Goal: Task Accomplishment & Management: Use online tool/utility

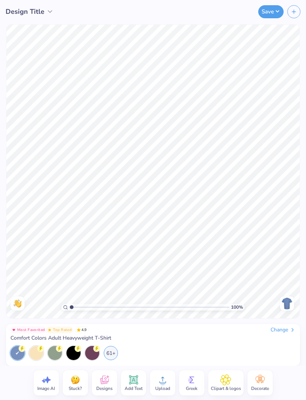
click at [285, 329] on div "Change" at bounding box center [282, 330] width 25 height 7
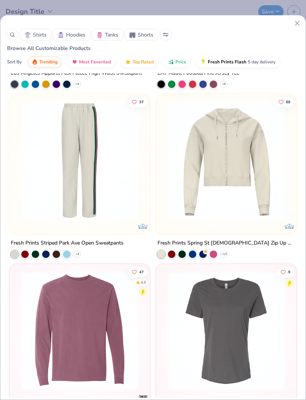
scroll to position [4745, 0]
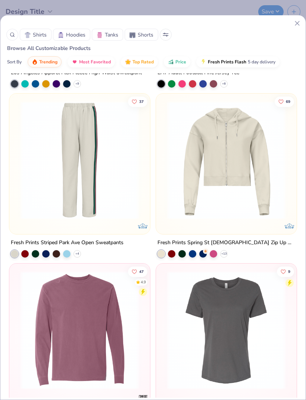
click at [44, 178] on img at bounding box center [80, 160] width 126 height 118
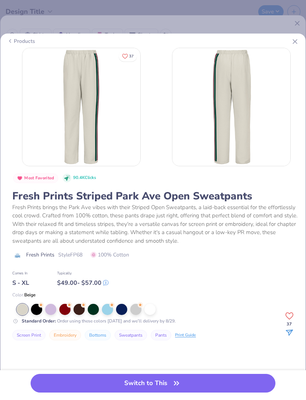
click at [67, 305] on icon at bounding box center [69, 304] width 5 height 5
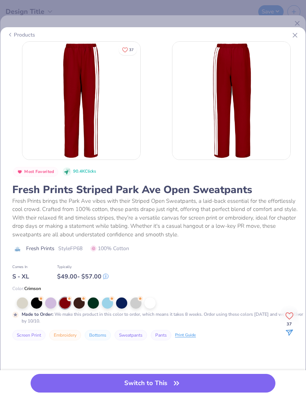
click at [169, 382] on button "Switch to This" at bounding box center [153, 383] width 245 height 19
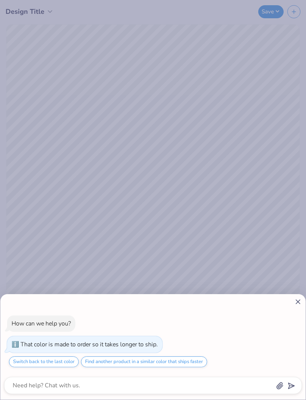
click at [195, 360] on button "Find another product in a similar color that ships faster" at bounding box center [144, 361] width 126 height 11
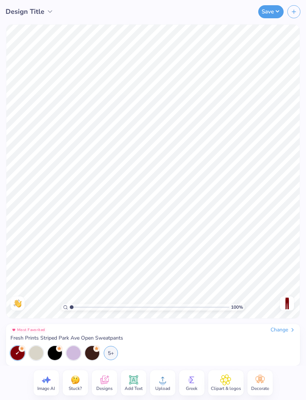
type textarea "x"
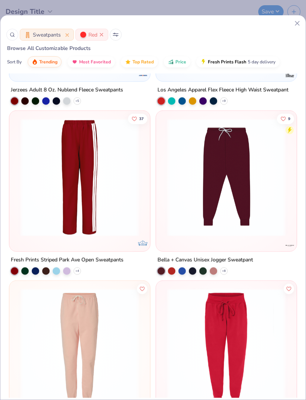
scroll to position [133, 0]
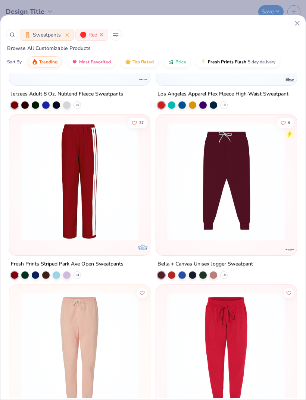
click at [98, 265] on div "Fresh Prints Striped Park Ave Open Sweatpants" at bounding box center [67, 264] width 113 height 9
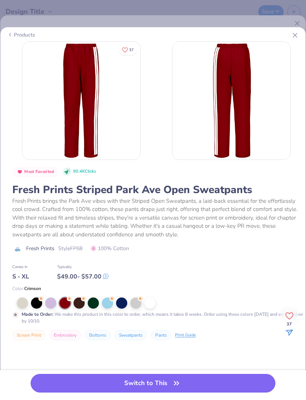
click at [208, 386] on button "Switch to This" at bounding box center [153, 383] width 245 height 19
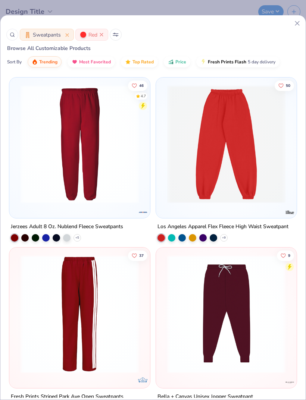
click at [293, 27] on icon at bounding box center [297, 23] width 8 height 8
click at [293, 26] on div at bounding box center [148, 23] width 305 height 8
click at [295, 25] on icon at bounding box center [297, 23] width 8 height 8
click at [213, 12] on div "Sweatpants Red Browse All Customizable Products Sort By Trending Most Favorited…" at bounding box center [153, 200] width 306 height 400
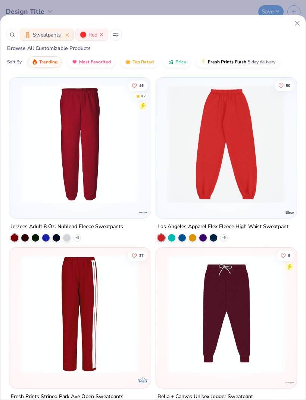
click at [300, 22] on icon at bounding box center [297, 23] width 8 height 8
click at [294, 25] on icon at bounding box center [297, 23] width 8 height 8
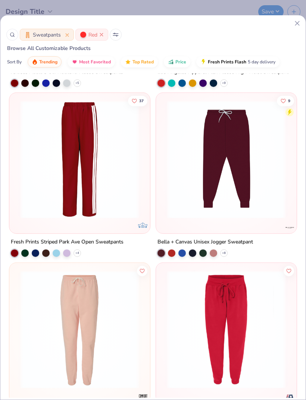
scroll to position [155, 0]
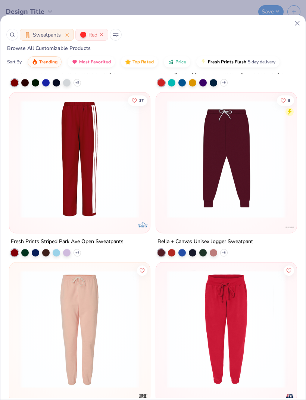
click at [94, 189] on img at bounding box center [80, 159] width 126 height 118
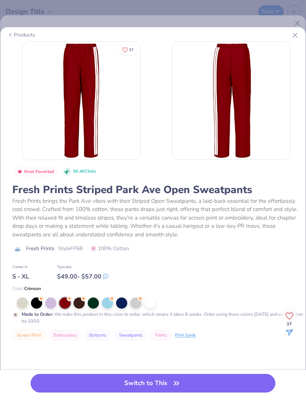
click at [69, 339] on button "Embroidery" at bounding box center [65, 335] width 32 height 10
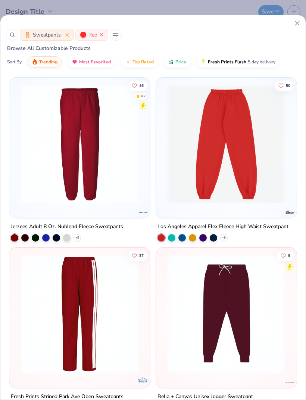
click at [72, 342] on img at bounding box center [80, 314] width 126 height 118
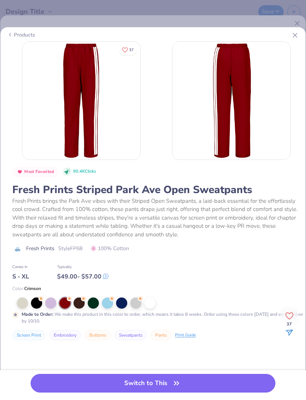
click at [100, 335] on button "Bottoms" at bounding box center [98, 335] width 26 height 10
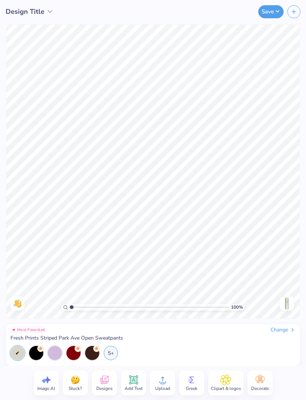
click at [75, 354] on div at bounding box center [73, 353] width 14 height 14
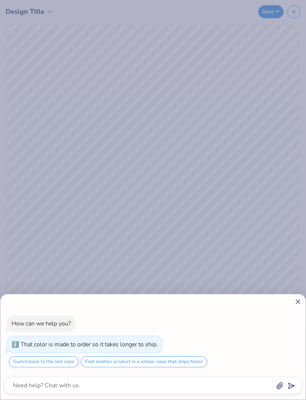
click at [295, 302] on icon at bounding box center [298, 302] width 8 height 8
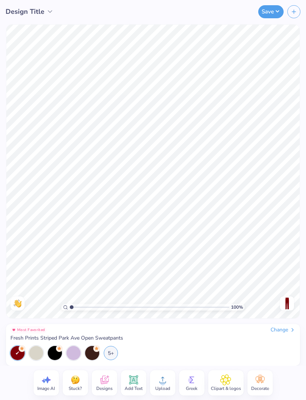
type textarea "x"
click at [106, 381] on icon at bounding box center [104, 379] width 11 height 11
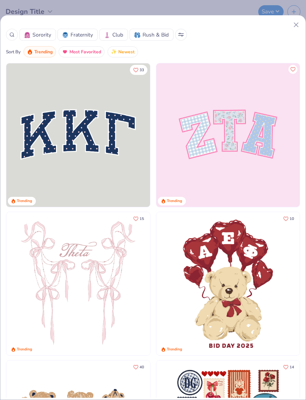
click at [14, 35] on icon at bounding box center [11, 34] width 5 height 5
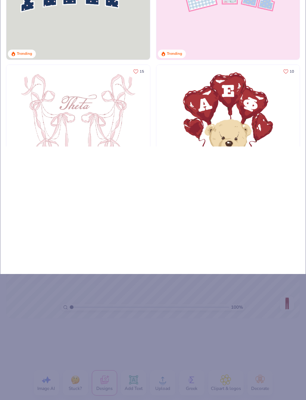
type input "La"
type input "Lac"
type input "Lacr"
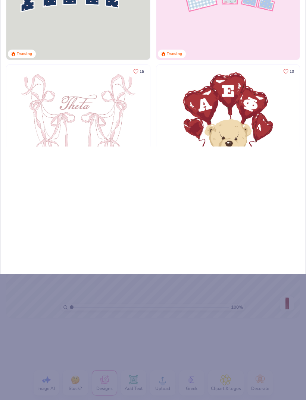
type input "Lacr"
type input "Lacro"
type input "Lacros"
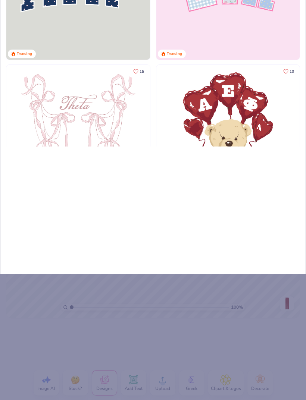
type input "[PERSON_NAME]"
type input "Lacrossw"
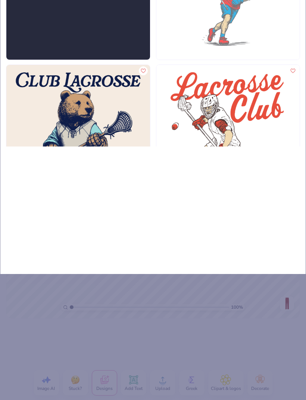
type input "Lacrosse"
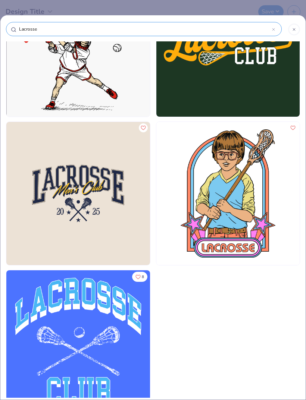
scroll to position [366, 0]
type input "Lacrosse"
click at [295, 26] on div at bounding box center [294, 29] width 12 height 12
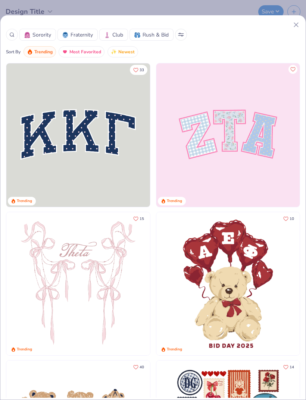
click at [294, 27] on line at bounding box center [296, 25] width 4 height 4
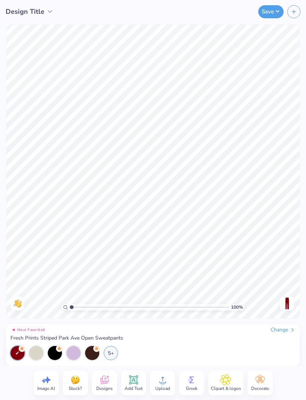
click at [132, 382] on icon at bounding box center [133, 380] width 7 height 7
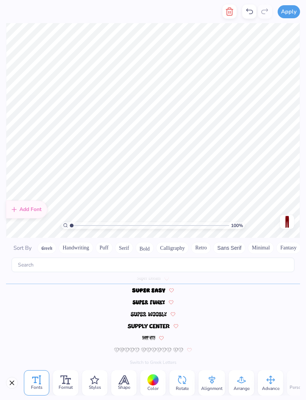
scroll to position [3252, 0]
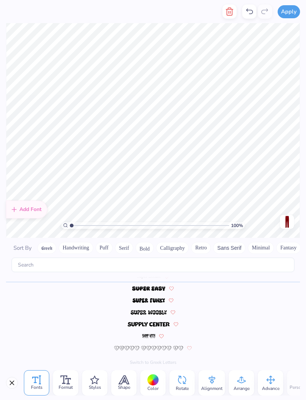
click at [86, 242] on button "Handwriting" at bounding box center [76, 248] width 35 height 12
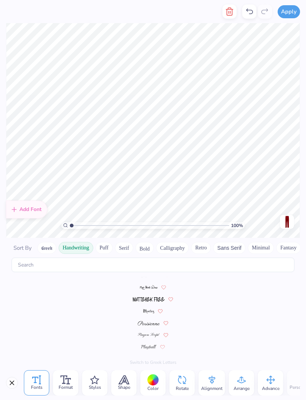
scroll to position [0, 0]
click at [106, 242] on button "Puff" at bounding box center [103, 248] width 17 height 12
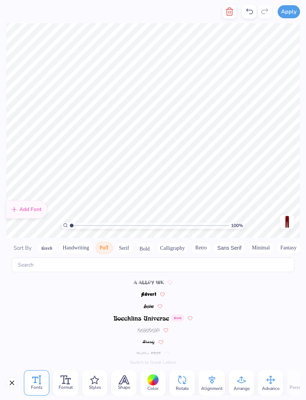
click at [84, 242] on button "Handwriting" at bounding box center [76, 248] width 35 height 12
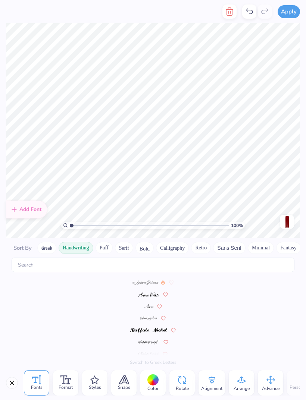
click at [257, 242] on button "Minimal" at bounding box center [261, 248] width 26 height 12
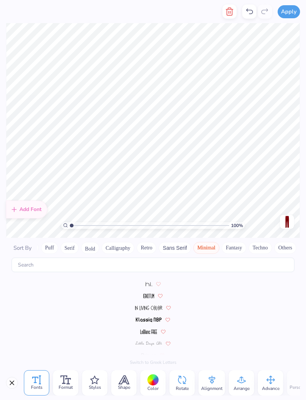
scroll to position [0, 54]
click at [152, 242] on button "Retro" at bounding box center [147, 248] width 20 height 12
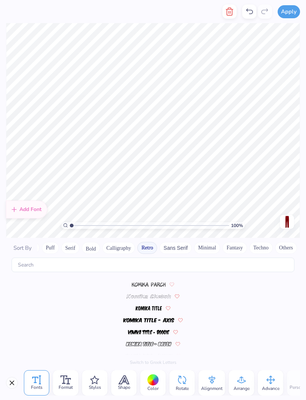
scroll to position [595, 0]
click at [212, 242] on button "Minimal" at bounding box center [207, 248] width 26 height 12
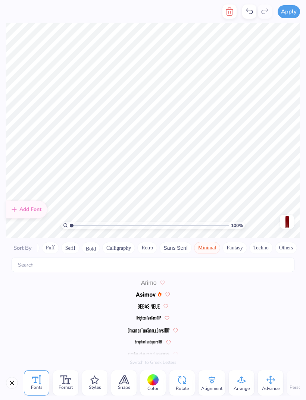
scroll to position [0, 0]
click at [52, 242] on button "Puff" at bounding box center [50, 248] width 17 height 12
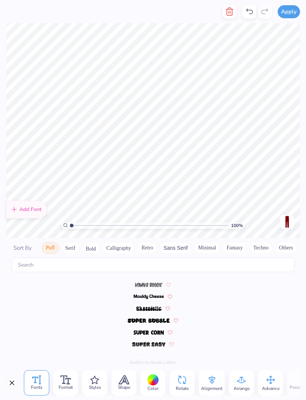
scroll to position [93, 0]
click at [74, 242] on button "Serif" at bounding box center [70, 248] width 18 height 12
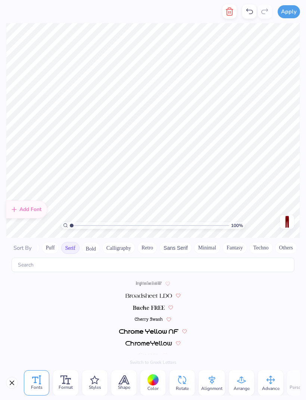
scroll to position [46, 0]
click at [153, 294] on img at bounding box center [148, 296] width 46 height 4
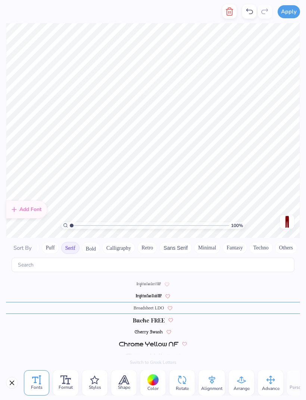
scroll to position [22, 0]
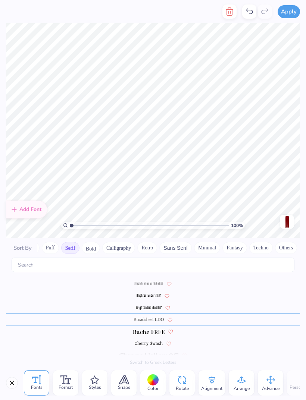
click at [151, 326] on div at bounding box center [153, 332] width 294 height 12
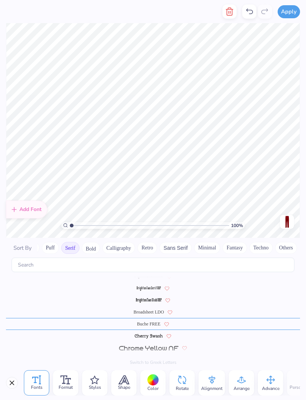
scroll to position [34, 0]
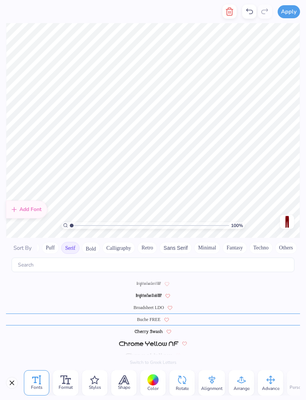
click at [150, 304] on span "Broadsheet LDO" at bounding box center [148, 307] width 31 height 7
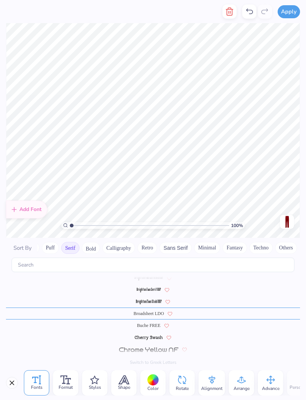
scroll to position [22, 0]
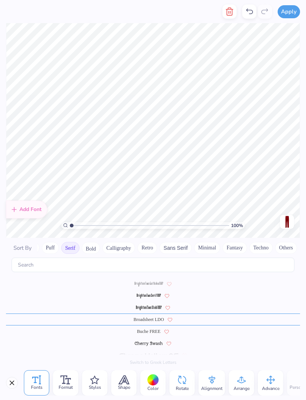
click at [150, 326] on div "Buche FREE" at bounding box center [153, 332] width 294 height 12
type textarea "[US_STATE]"
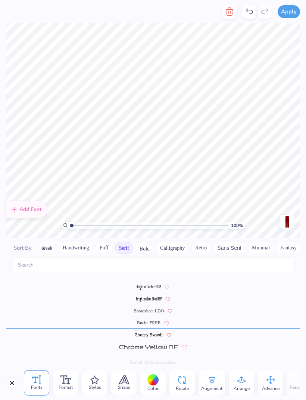
scroll to position [78, 0]
